Goal: Information Seeking & Learning: Learn about a topic

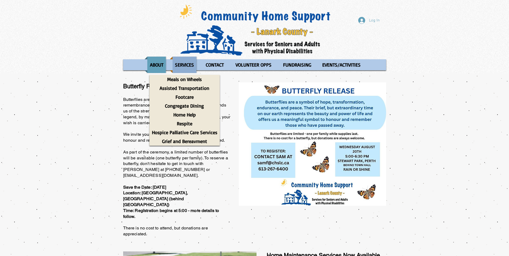
click at [191, 67] on p "SERVICES" at bounding box center [184, 65] width 24 height 16
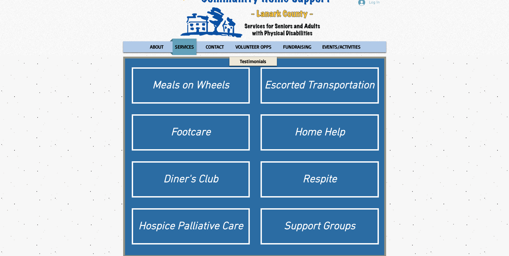
scroll to position [27, 0]
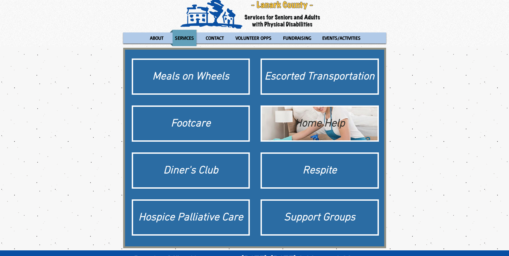
click at [343, 129] on div "Home Help" at bounding box center [320, 123] width 110 height 15
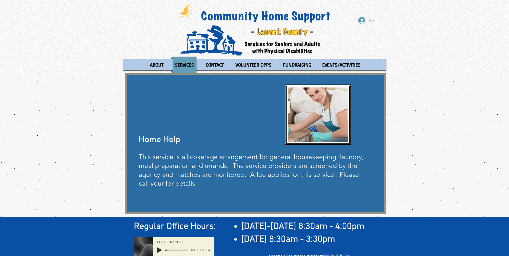
scroll to position [22, 0]
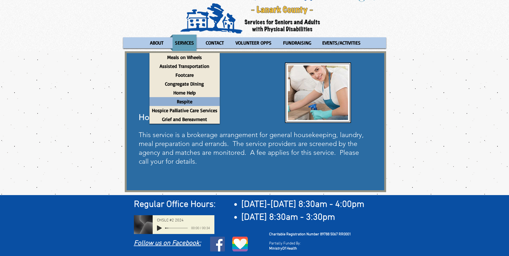
click at [186, 102] on p "Respite" at bounding box center [184, 101] width 20 height 9
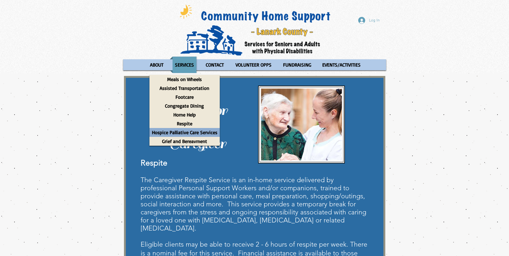
click at [184, 133] on p "Hospice Palliative Care Services" at bounding box center [184, 132] width 70 height 9
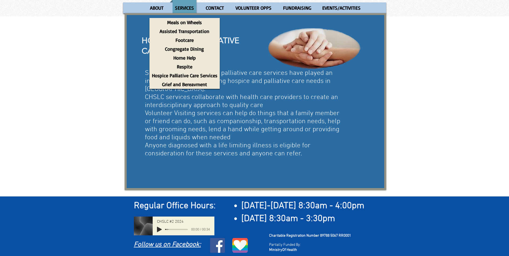
scroll to position [58, 0]
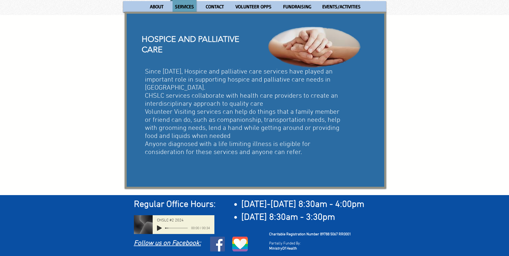
click at [406, 105] on div "main content" at bounding box center [254, 105] width 509 height 180
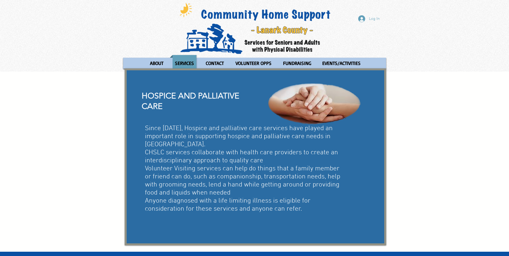
scroll to position [0, 0]
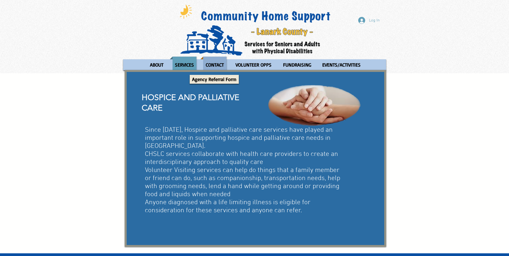
click at [212, 67] on p "CONTACT" at bounding box center [214, 65] width 23 height 16
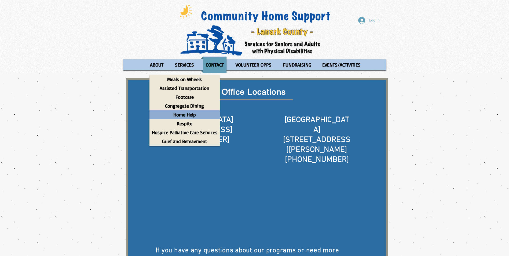
click at [186, 117] on p "Home Help" at bounding box center [184, 114] width 27 height 9
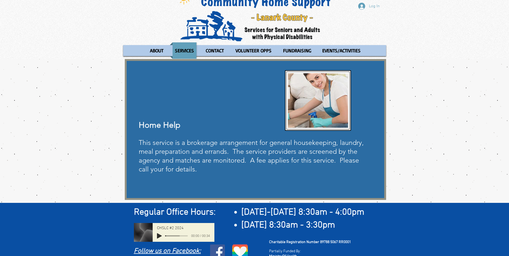
scroll to position [22, 0]
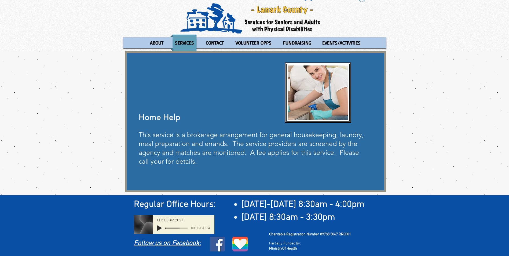
click at [80, 91] on div "main content" at bounding box center [254, 121] width 509 height 141
click at [402, 144] on div "main content" at bounding box center [254, 121] width 509 height 141
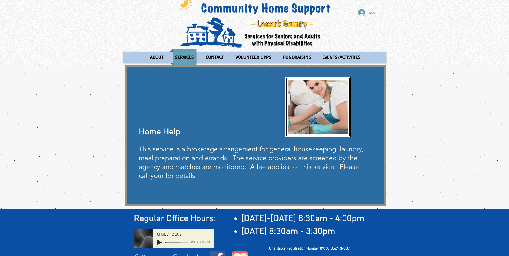
scroll to position [0, 0]
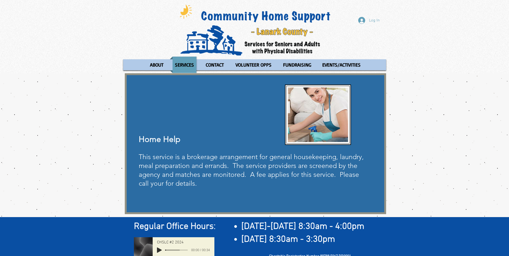
click at [454, 65] on div "Log In ABOUT OUR STORIES Diner's Club Stories MOW Stories [PERSON_NAME]'s Journ…" at bounding box center [254, 36] width 509 height 73
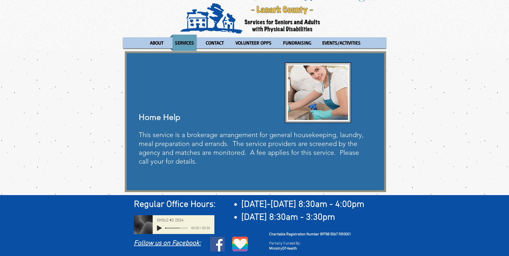
drag, startPoint x: 443, startPoint y: 119, endPoint x: 452, endPoint y: 122, distance: 9.4
click at [446, 120] on div "main content" at bounding box center [254, 121] width 509 height 141
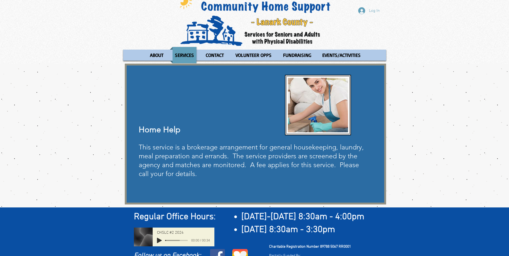
scroll to position [0, 0]
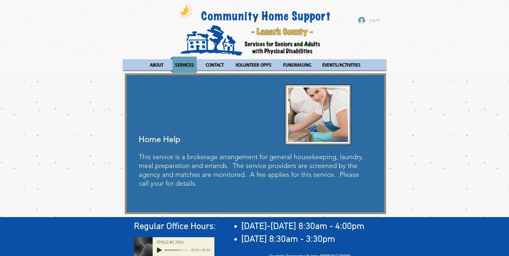
click at [432, 147] on div "main content" at bounding box center [254, 143] width 509 height 141
click at [400, 75] on div "main content" at bounding box center [254, 143] width 509 height 141
